Goal: Task Accomplishment & Management: Use online tool/utility

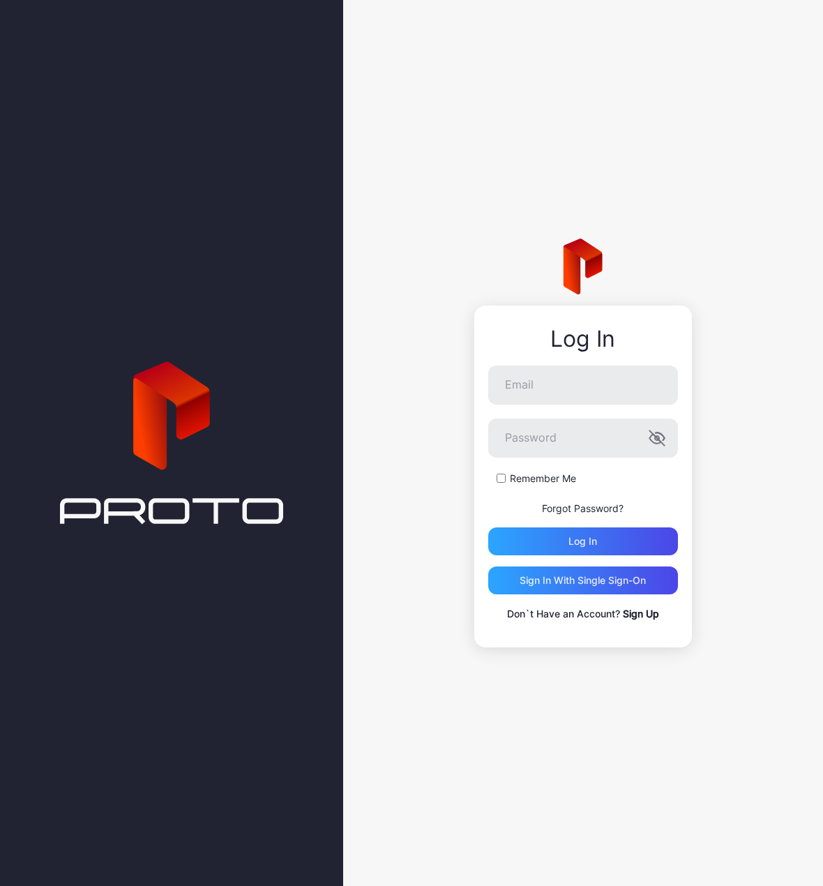
click at [565, 363] on div "Log In Email Password Remember Me Forgot Password? Log in Sign in With Single S…" at bounding box center [583, 477] width 218 height 342
click at [559, 391] on input "Email" at bounding box center [583, 384] width 190 height 39
type input "**********"
click at [488, 527] on button "Log in" at bounding box center [583, 541] width 190 height 28
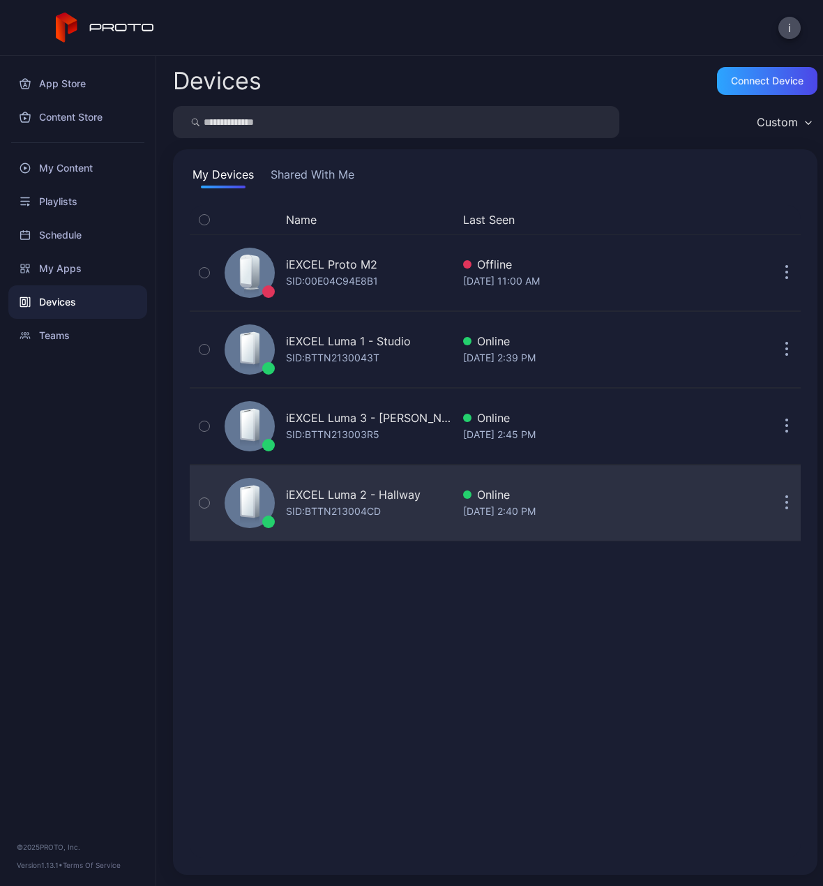
click at [383, 491] on div "iEXCEL Luma 2 - Hallway" at bounding box center [353, 494] width 135 height 17
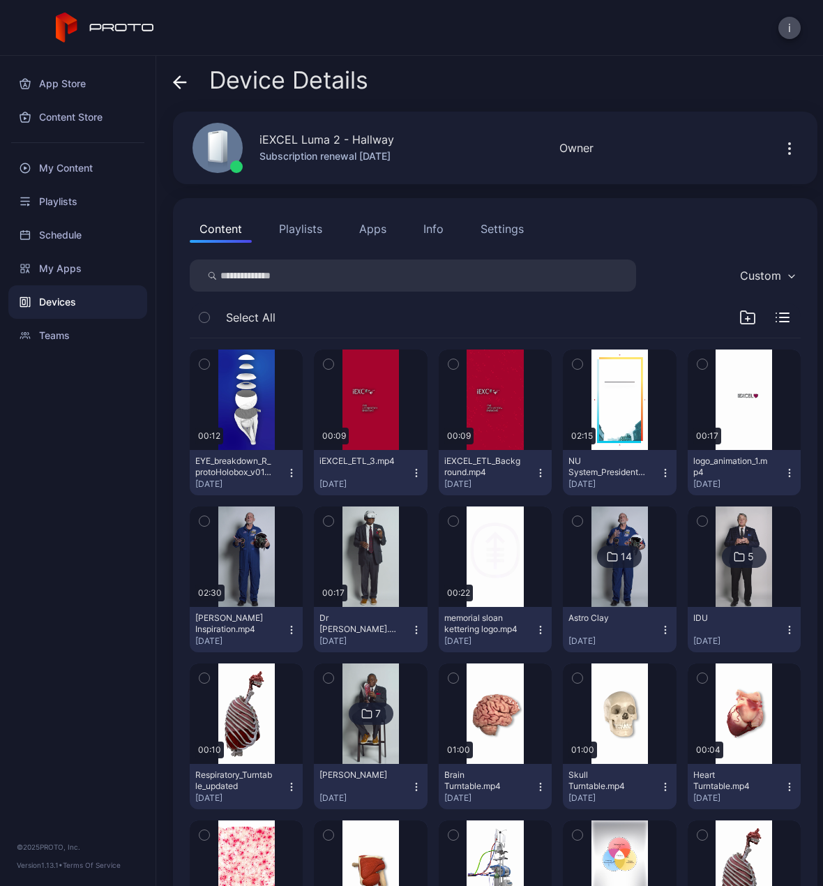
click at [781, 150] on icon "button" at bounding box center [789, 148] width 17 height 17
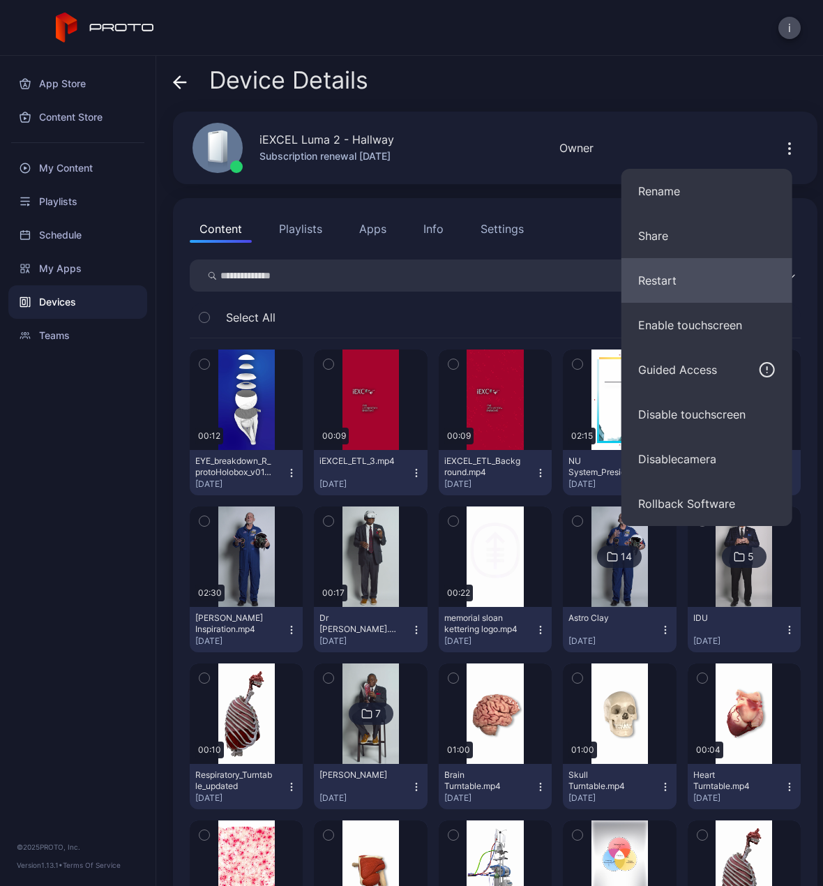
click at [695, 289] on button "Restart" at bounding box center [706, 280] width 171 height 45
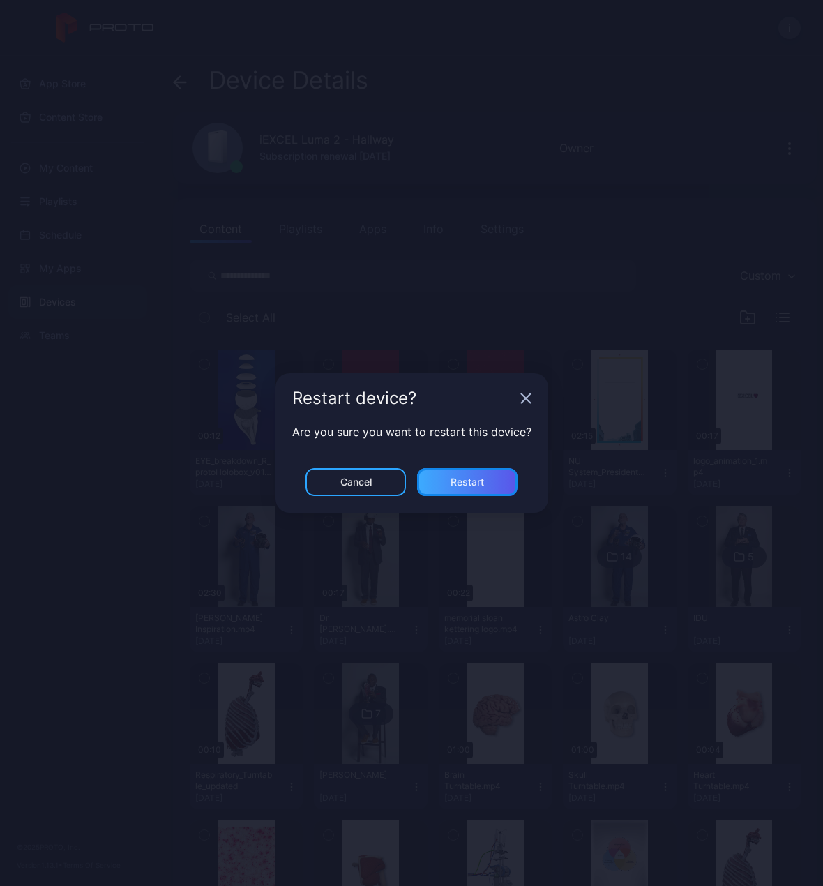
click at [470, 490] on div "Restart" at bounding box center [467, 482] width 100 height 28
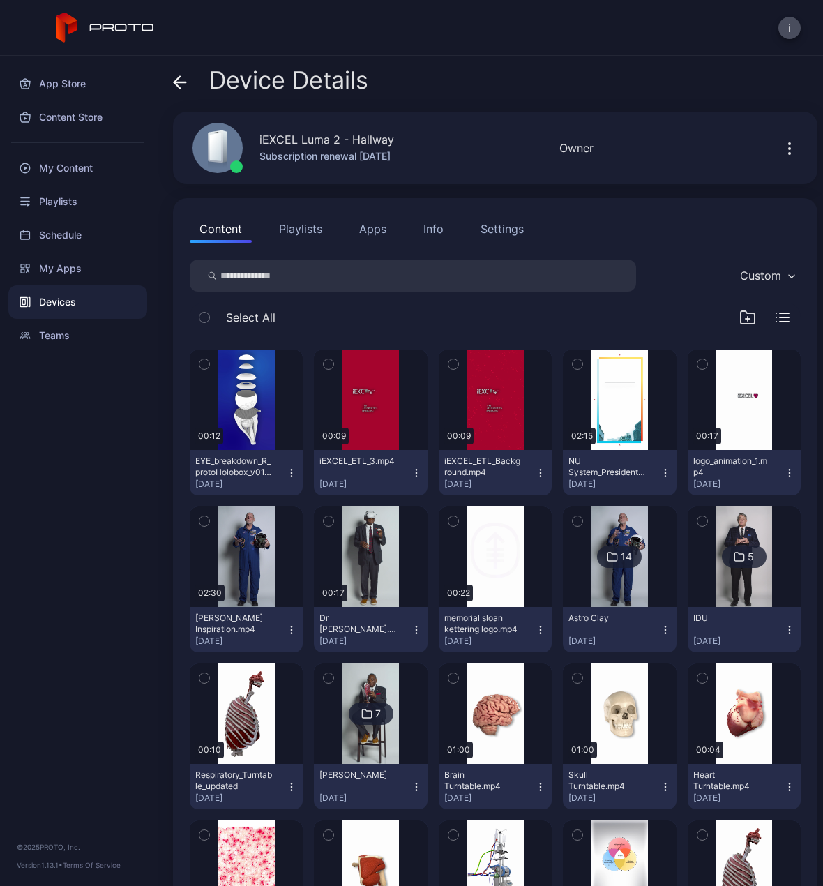
click at [190, 84] on div "Device Details" at bounding box center [270, 83] width 195 height 33
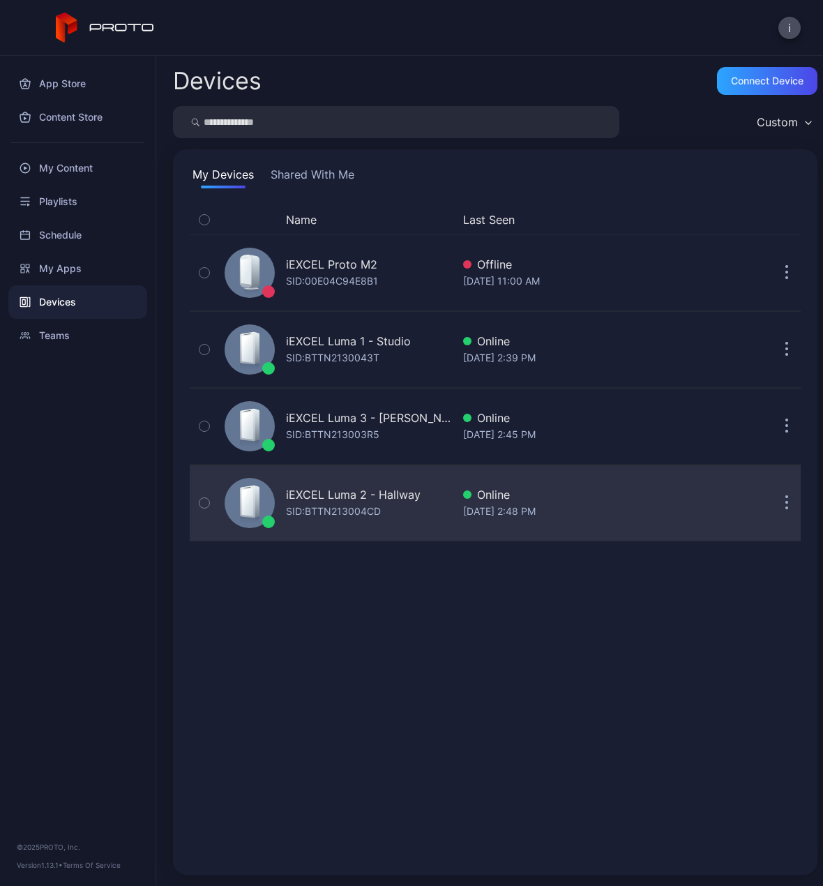
click at [773, 490] on button "button" at bounding box center [787, 503] width 28 height 28
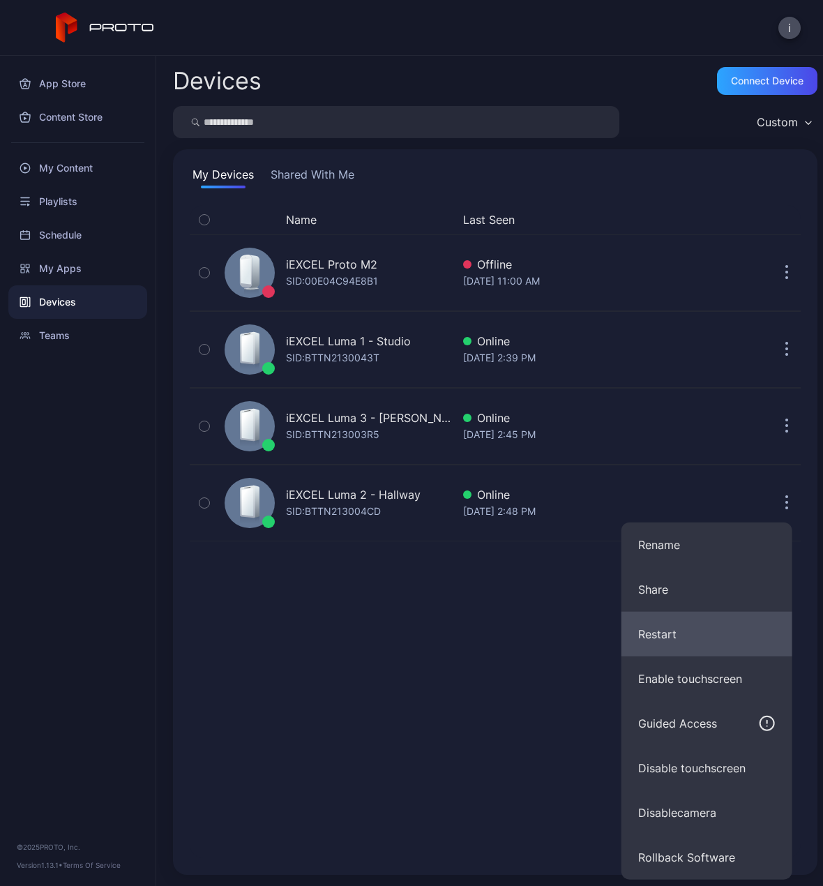
click at [679, 638] on button "Restart" at bounding box center [706, 634] width 171 height 45
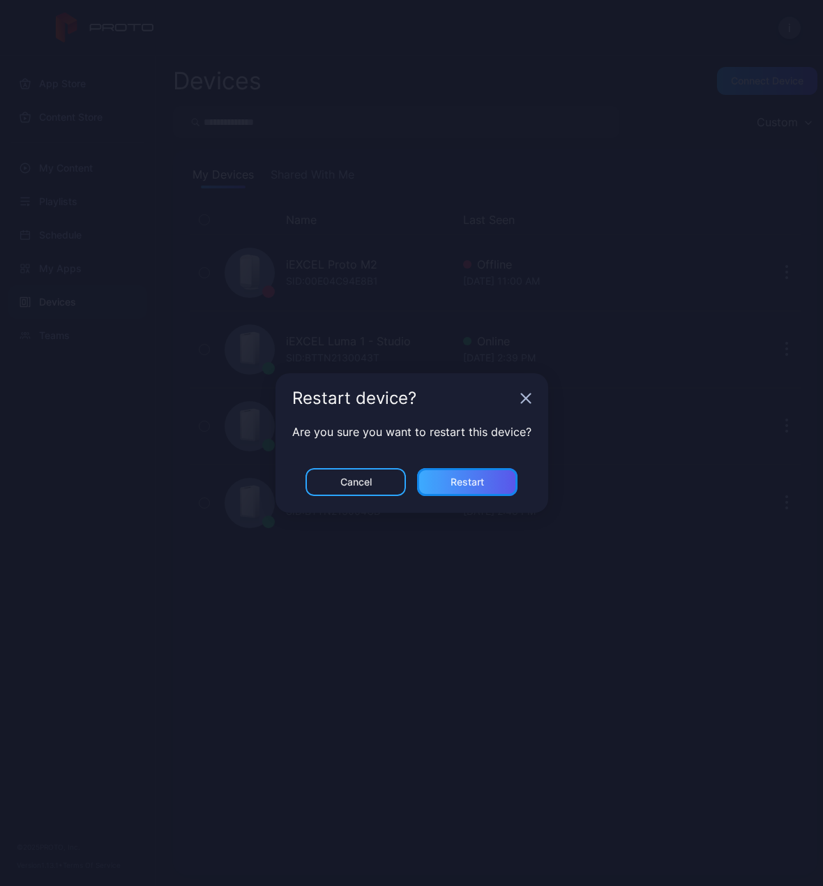
click at [472, 489] on div "Restart" at bounding box center [467, 482] width 100 height 28
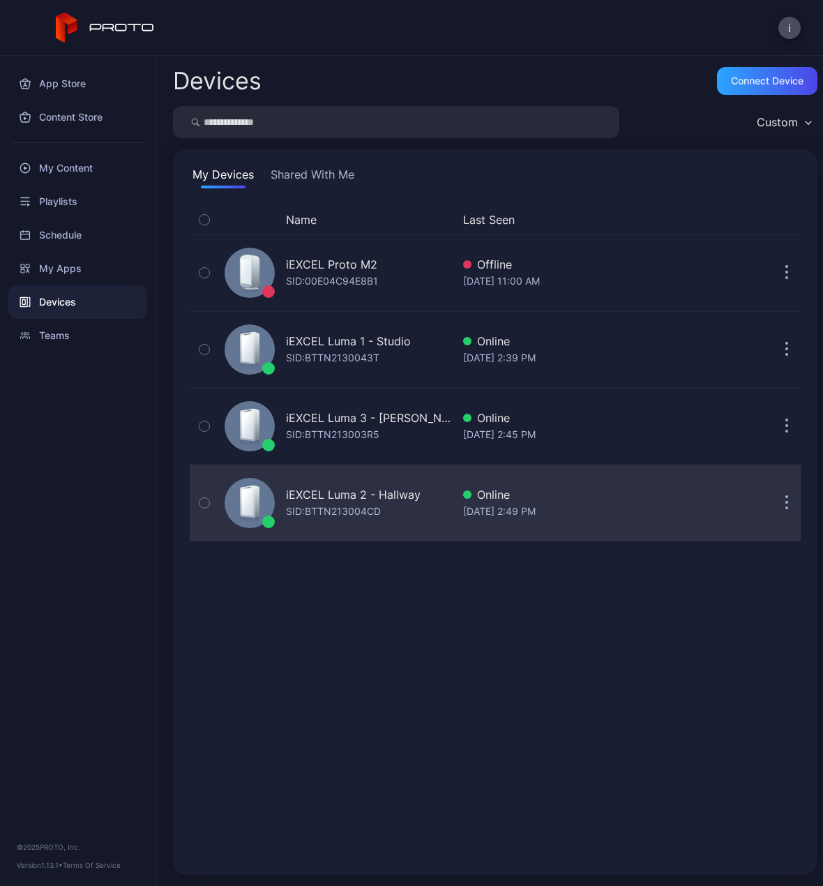
click at [368, 494] on div "iEXCEL Luma 2 - Hallway" at bounding box center [353, 494] width 135 height 17
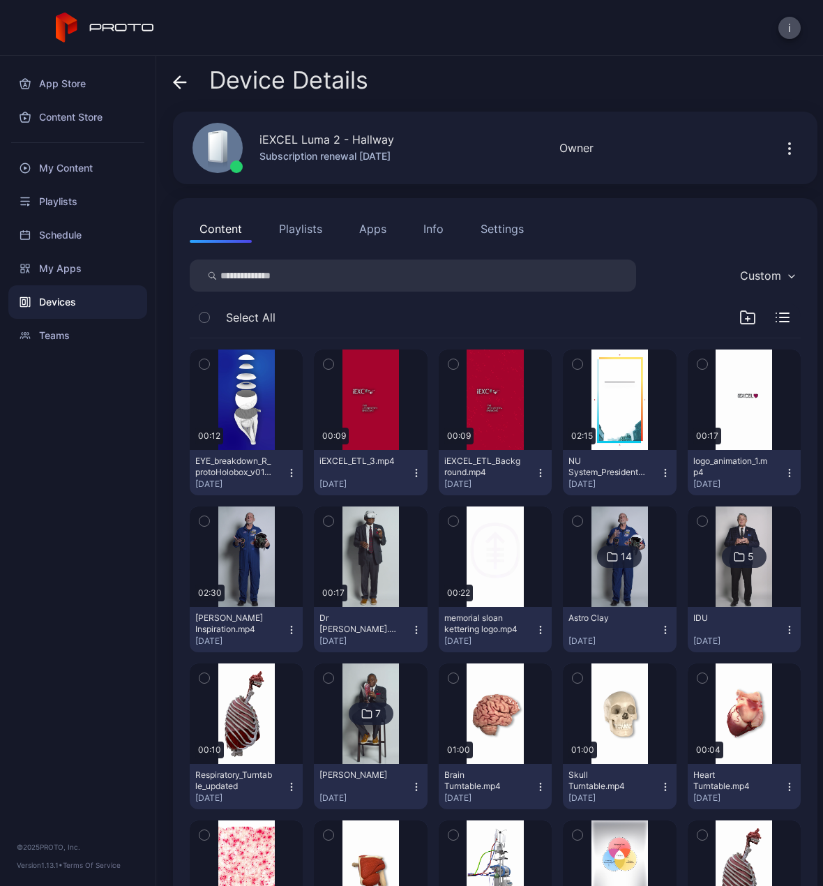
click at [304, 223] on button "Playlists" at bounding box center [300, 229] width 63 height 28
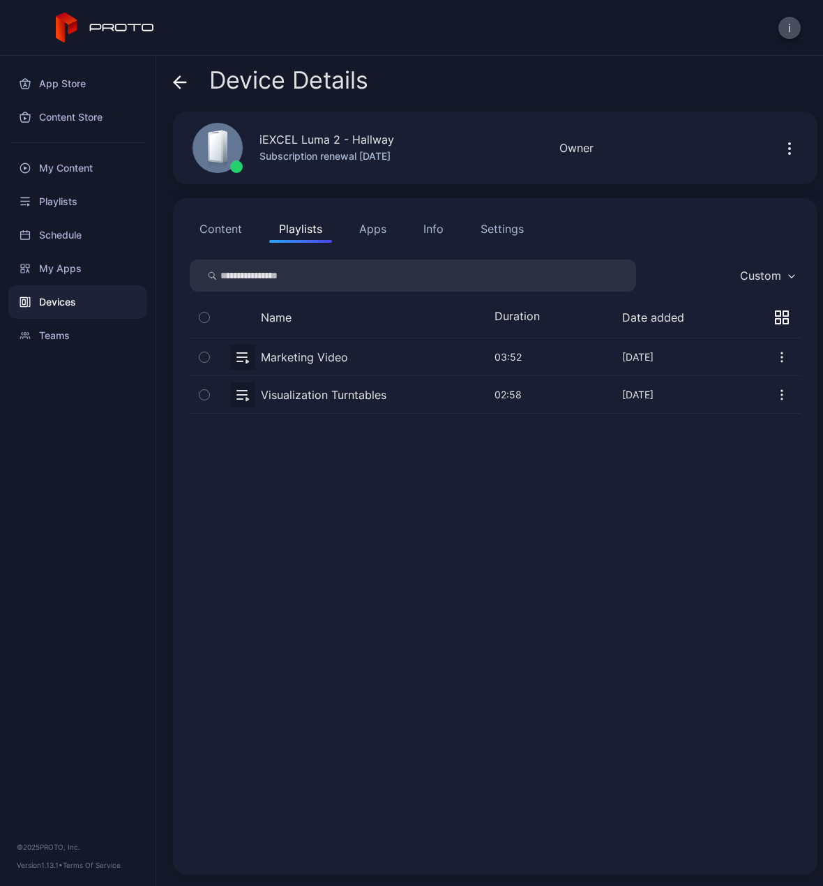
click at [342, 391] on button "button" at bounding box center [495, 394] width 611 height 37
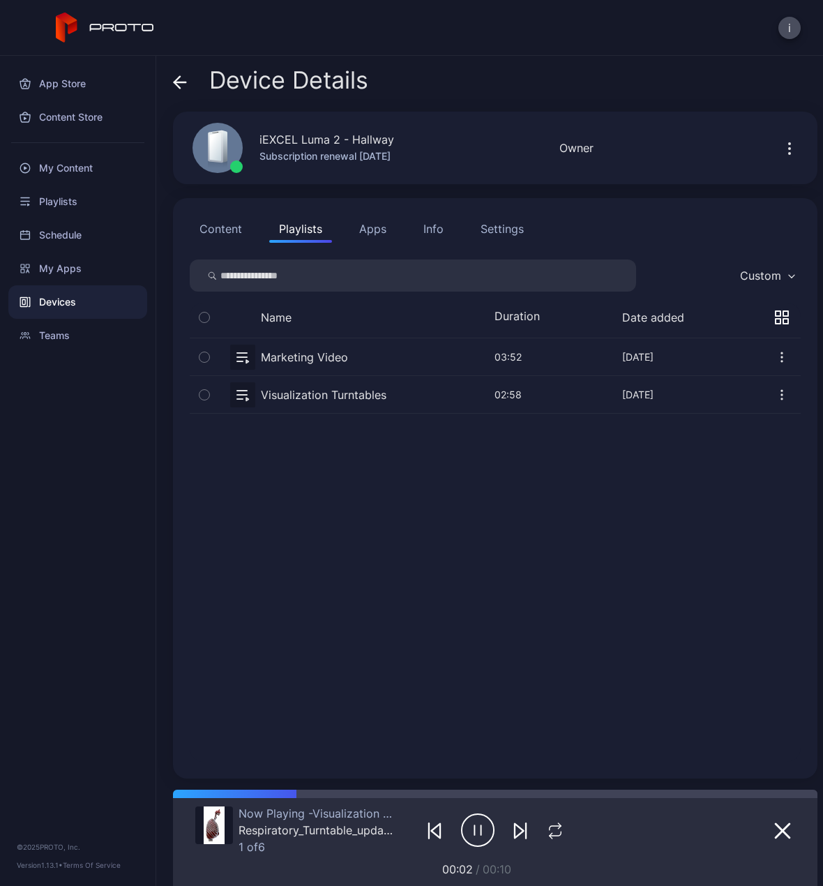
click at [183, 80] on icon at bounding box center [180, 82] width 14 height 14
